Goal: Task Accomplishment & Management: Use online tool/utility

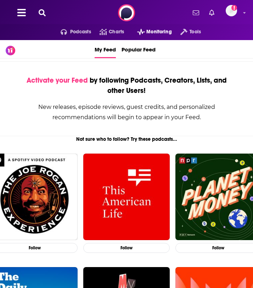
click at [156, 33] on span "Monitoring" at bounding box center [158, 32] width 25 height 10
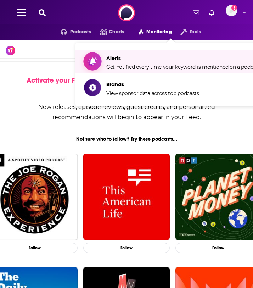
click at [138, 66] on span "Get notified every time your keyword is mentioned on a podcast." at bounding box center [183, 67] width 155 height 6
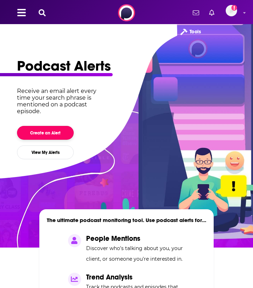
click at [56, 133] on button "Create an Alert" at bounding box center [45, 133] width 57 height 14
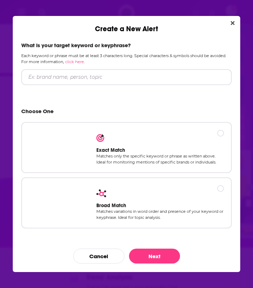
click at [228, 28] on div "Create a New Alert" at bounding box center [127, 24] width 228 height 17
click at [230, 23] on button "Close" at bounding box center [233, 23] width 10 height 9
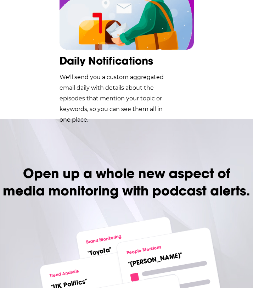
scroll to position [1095, 0]
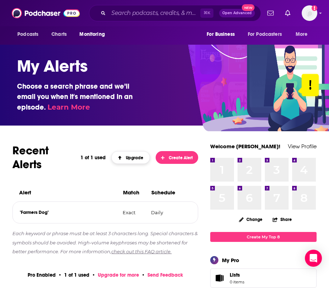
click at [135, 159] on span "Upgrade" at bounding box center [131, 157] width 26 height 5
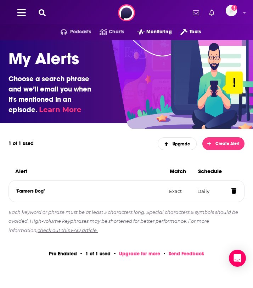
click at [128, 247] on div "Recent Alerts 1 of 1 used Upgrade Create Alert Alert Match Schedule "Farmers Do…" at bounding box center [127, 196] width 236 height 119
click at [128, 251] on link "Upgrade for more" at bounding box center [139, 253] width 41 height 6
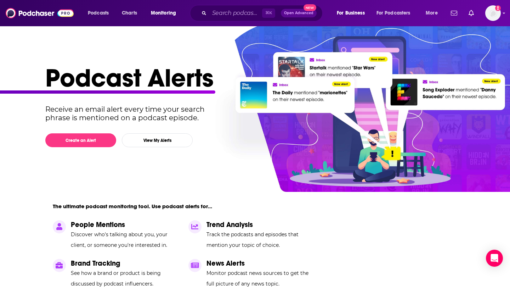
scroll to position [2, 0]
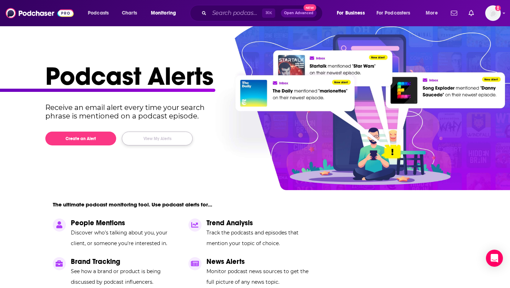
click at [165, 138] on button "View My Alerts" at bounding box center [157, 138] width 71 height 14
